Goal: Navigation & Orientation: Find specific page/section

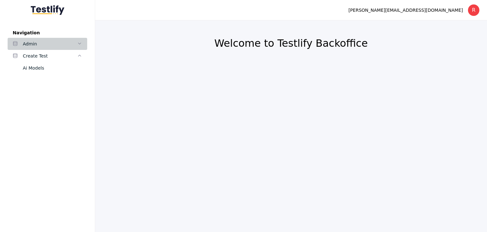
click at [74, 42] on div "Admin" at bounding box center [50, 44] width 54 height 8
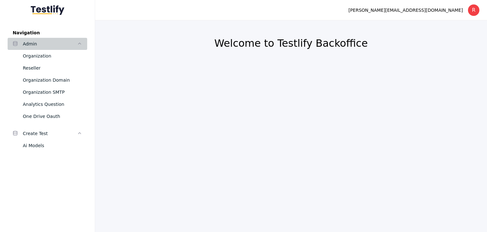
click at [79, 42] on icon at bounding box center [79, 43] width 5 height 5
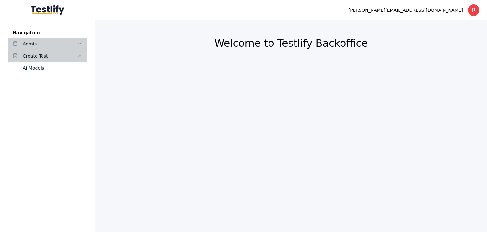
click at [81, 57] on icon at bounding box center [79, 55] width 5 height 5
click at [40, 56] on div "Create Test" at bounding box center [50, 56] width 54 height 8
click at [69, 55] on div "Create Test" at bounding box center [50, 56] width 54 height 8
click at [77, 46] on icon at bounding box center [79, 43] width 5 height 5
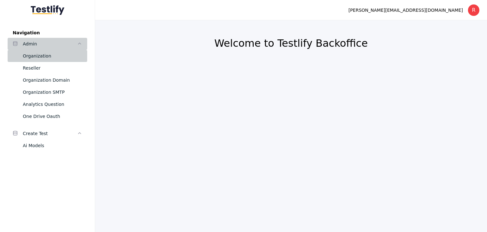
click at [47, 58] on div "Organization" at bounding box center [52, 56] width 59 height 8
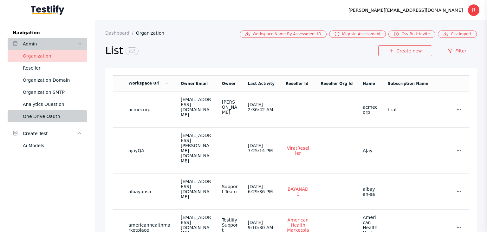
click at [49, 116] on div "One Drive Oauth" at bounding box center [52, 116] width 59 height 8
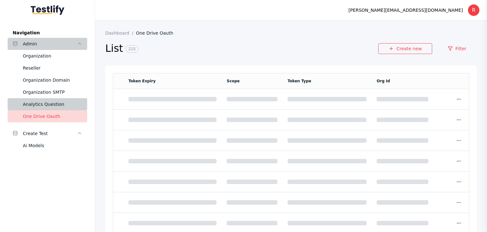
click at [49, 107] on div "Analytics Question" at bounding box center [52, 104] width 59 height 8
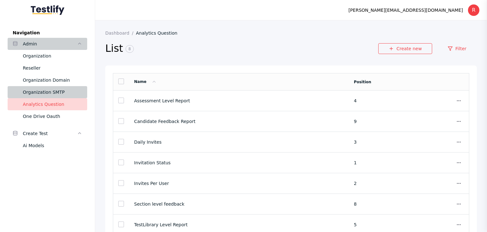
click at [51, 95] on div "Organization SMTP" at bounding box center [52, 92] width 59 height 8
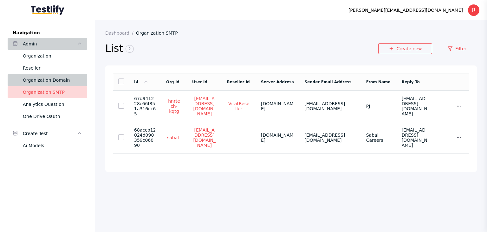
click at [56, 78] on div "Organization Domain" at bounding box center [52, 80] width 59 height 8
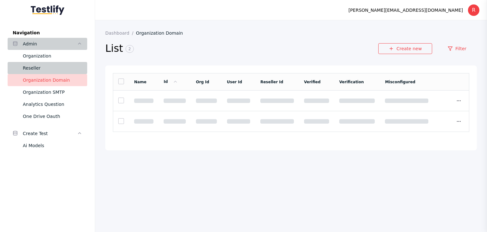
click at [29, 66] on div "Reseller" at bounding box center [52, 68] width 59 height 8
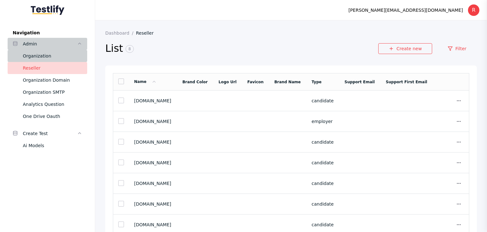
click at [47, 55] on div "Organization" at bounding box center [52, 56] width 59 height 8
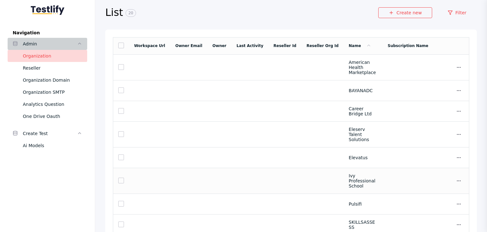
scroll to position [86, 0]
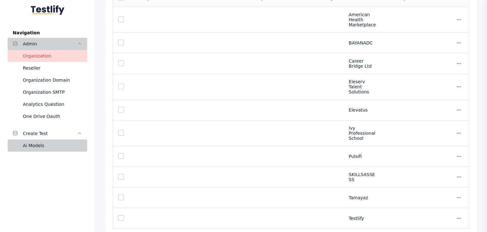
click at [34, 147] on div "Ai Models" at bounding box center [52, 145] width 59 height 8
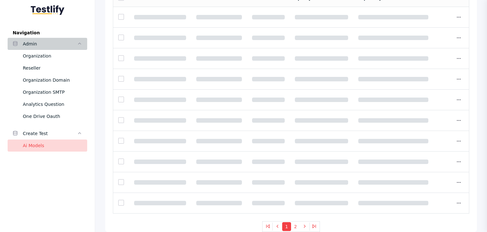
scroll to position [83, 0]
click at [40, 52] on div "Organization" at bounding box center [52, 56] width 59 height 8
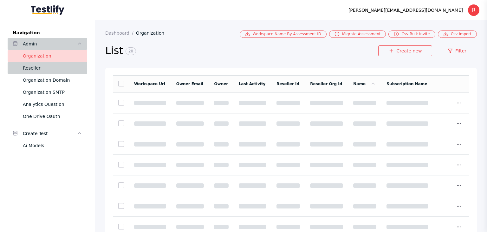
click at [38, 70] on div "Reseller" at bounding box center [52, 68] width 59 height 8
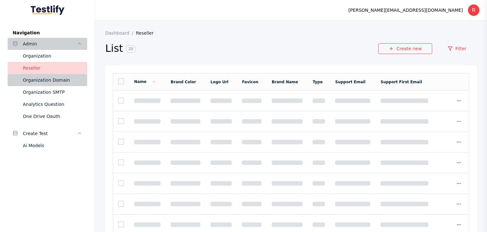
click at [55, 85] on link "Organization Domain" at bounding box center [48, 80] width 80 height 12
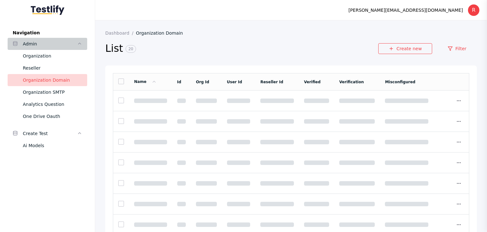
click at [61, 47] on div "Admin" at bounding box center [50, 44] width 54 height 8
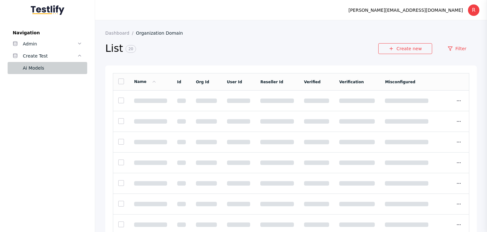
click at [38, 67] on div "Ai Models" at bounding box center [52, 68] width 59 height 8
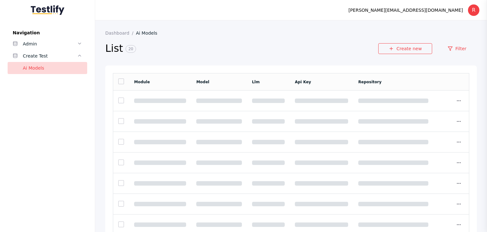
click at [49, 10] on img at bounding box center [48, 10] width 34 height 10
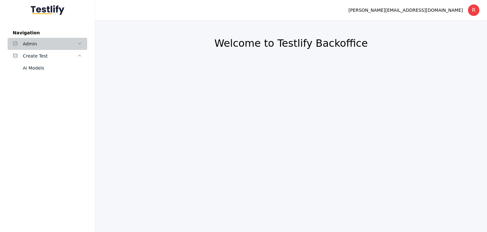
click at [40, 40] on div "Admin" at bounding box center [50, 44] width 54 height 8
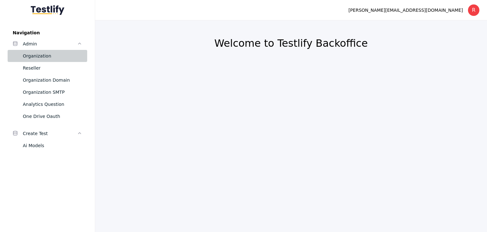
click at [49, 58] on div "Organization" at bounding box center [52, 56] width 59 height 8
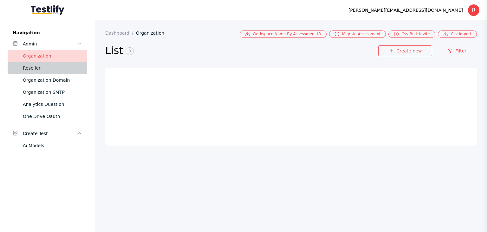
click at [47, 69] on div "Reseller" at bounding box center [52, 68] width 59 height 8
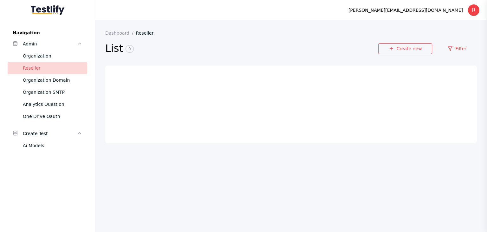
click at [50, 9] on img at bounding box center [48, 10] width 34 height 10
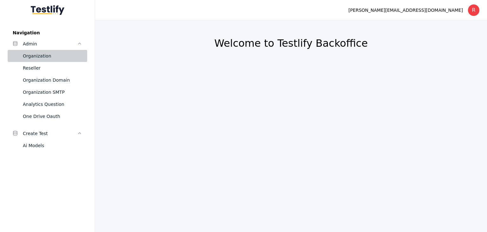
click at [39, 58] on div "Organization" at bounding box center [52, 56] width 59 height 8
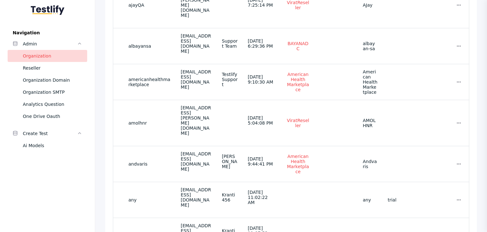
scroll to position [147, 0]
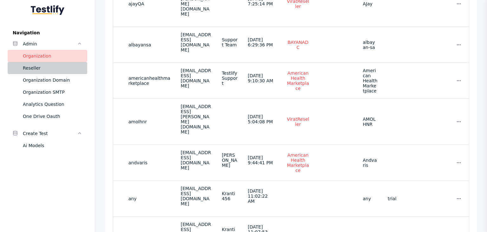
click at [49, 72] on link "Reseller" at bounding box center [48, 68] width 80 height 12
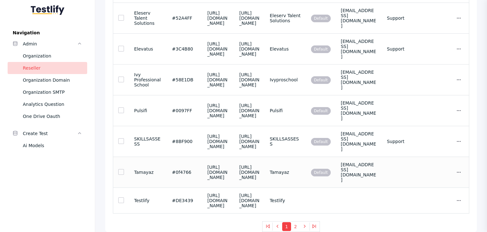
scroll to position [591, 0]
click at [68, 82] on div "Organization Domain" at bounding box center [52, 80] width 59 height 8
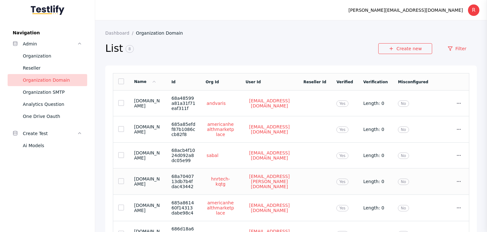
scroll to position [46, 0]
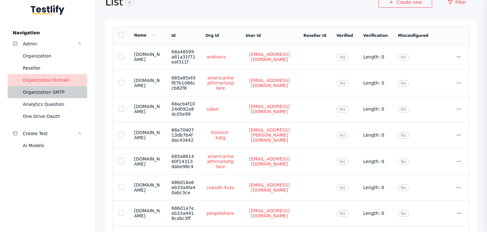
click at [52, 91] on div "Organization SMTP" at bounding box center [52, 92] width 59 height 8
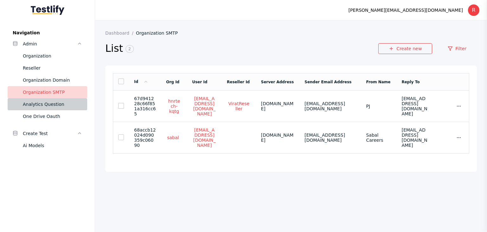
click at [61, 104] on div "Analytics Question" at bounding box center [52, 104] width 59 height 8
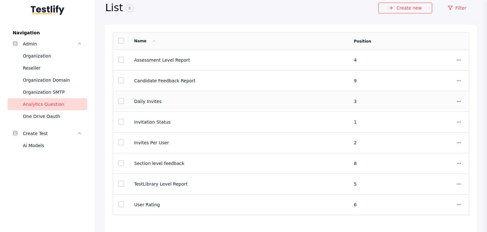
scroll to position [42, 0]
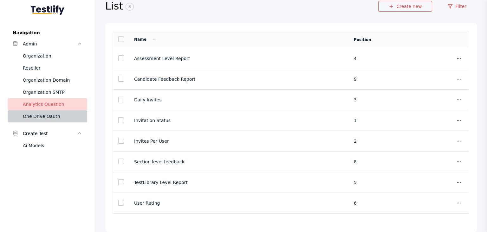
click at [42, 117] on div "One Drive Oauth" at bounding box center [52, 116] width 59 height 8
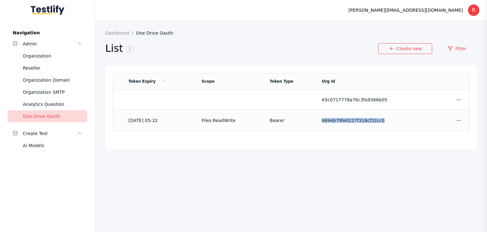
drag, startPoint x: 312, startPoint y: 121, endPoint x: 402, endPoint y: 121, distance: 89.5
click at [402, 121] on tr "[DATE] 05:32 Files.ReadWrite Bearer 6694b79fe0227f318cf32cc0 Show Update Auth S…" at bounding box center [291, 120] width 356 height 21
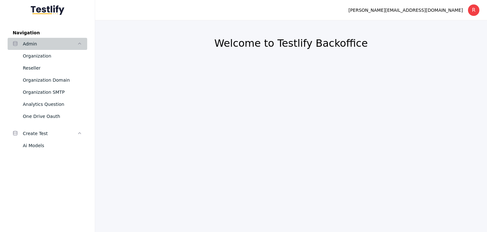
click at [71, 45] on div "Admin" at bounding box center [50, 44] width 54 height 8
